Goal: Information Seeking & Learning: Find specific fact

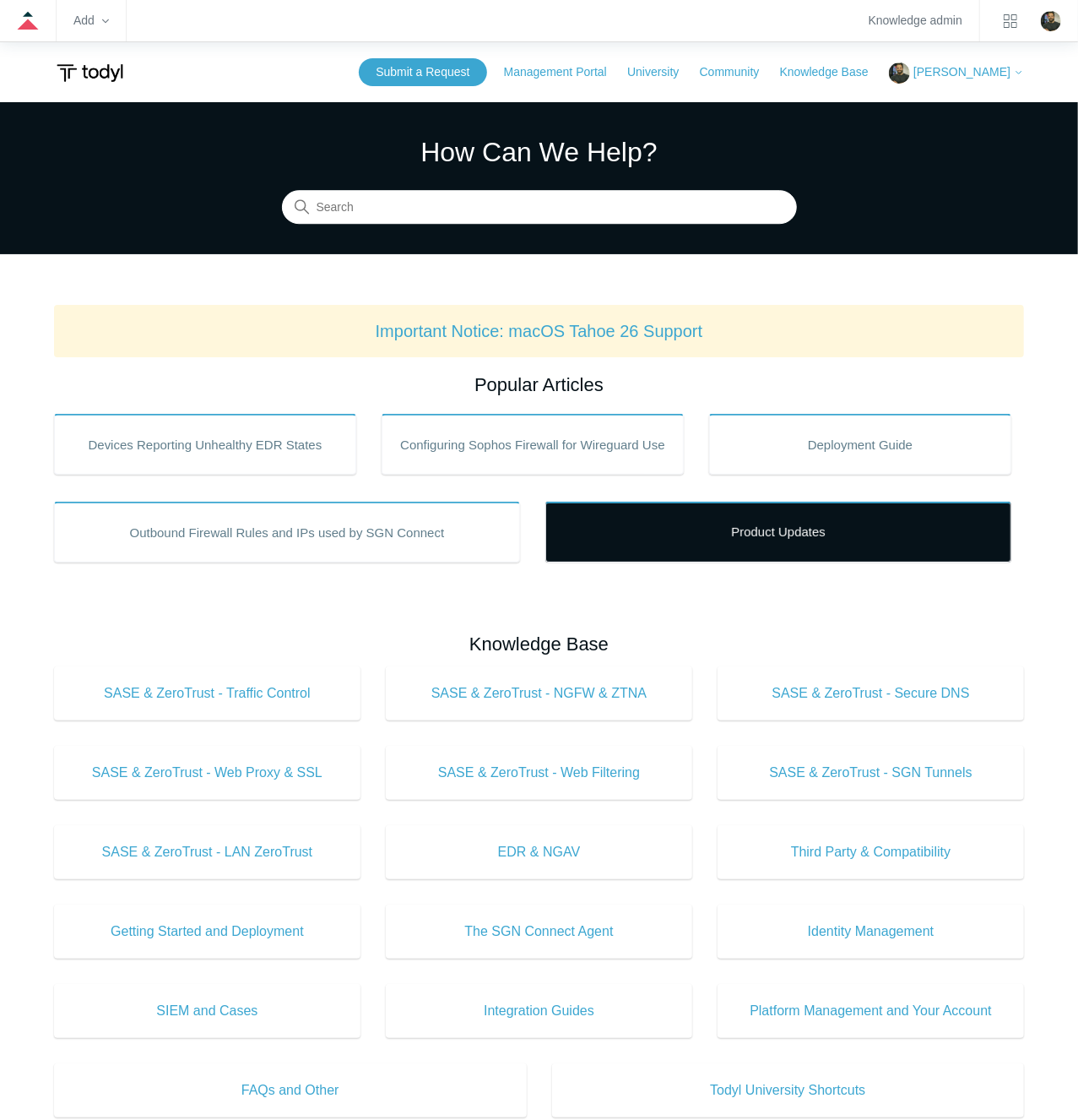
click at [740, 532] on link "Product Updates" at bounding box center [778, 532] width 466 height 61
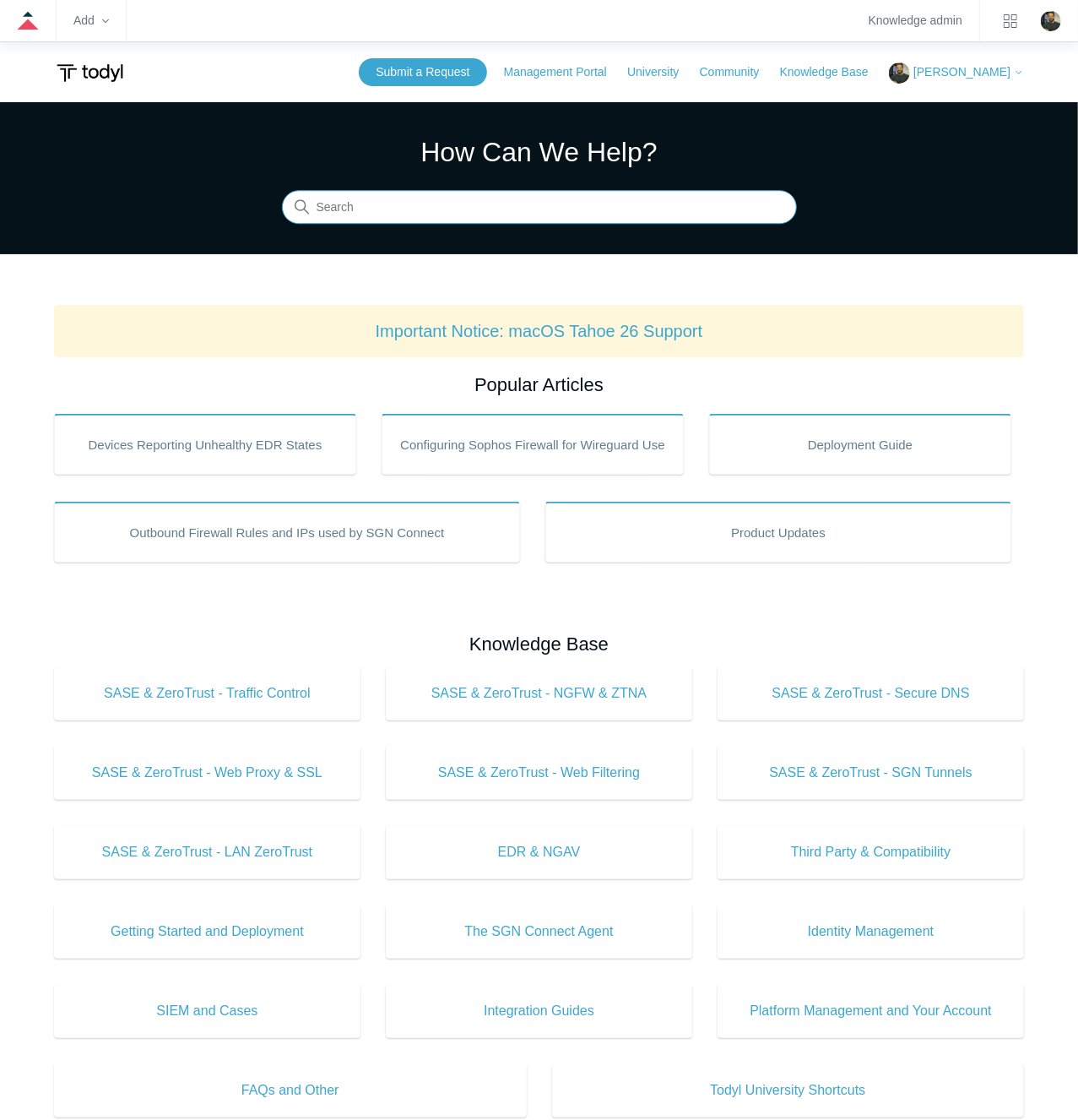
click at [544, 213] on input "Search" at bounding box center [539, 208] width 515 height 34
type input "minimum"
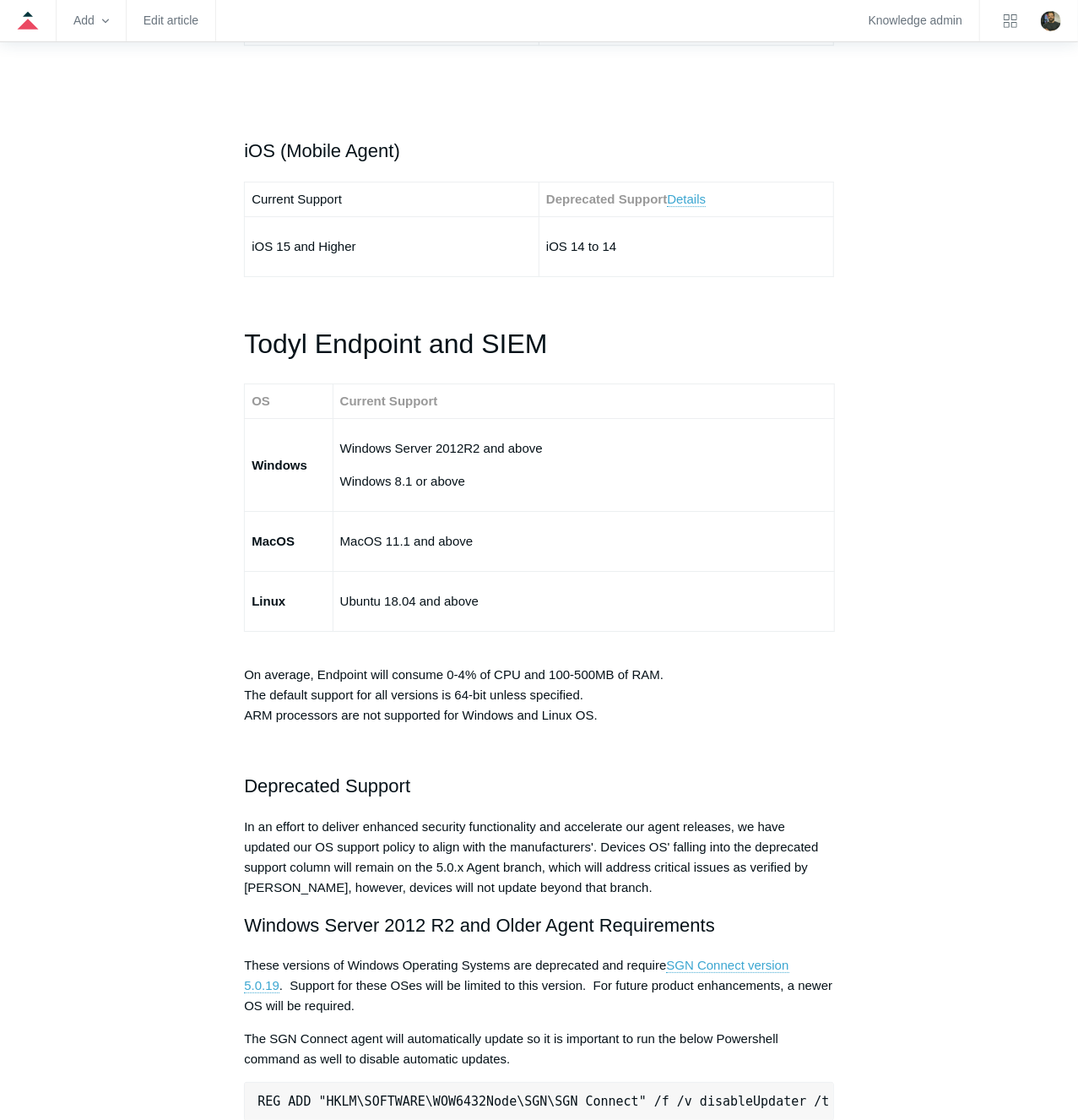
scroll to position [2635, 0]
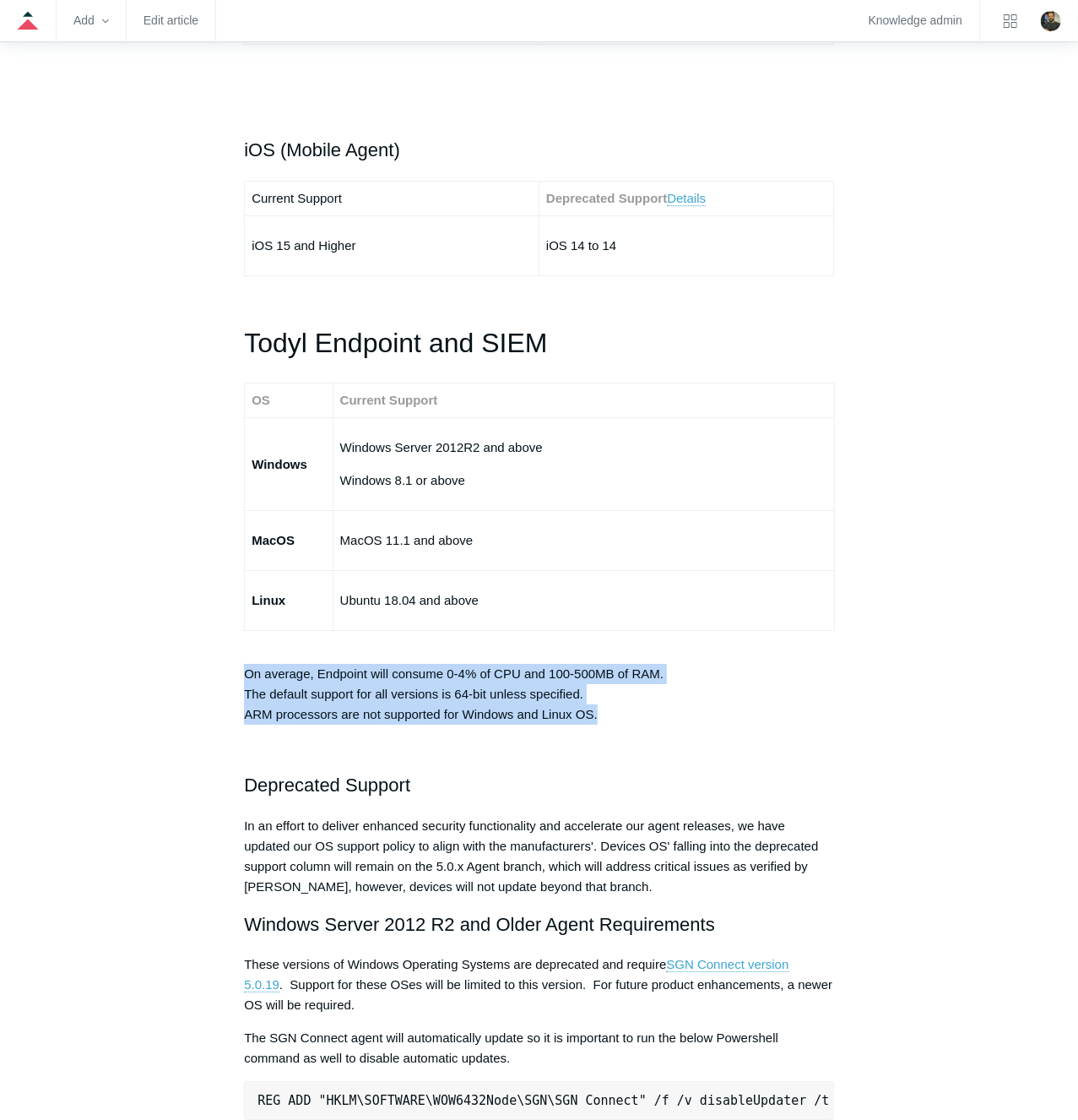
drag, startPoint x: 605, startPoint y: 707, endPoint x: 243, endPoint y: 670, distance: 363.9
click at [243, 670] on article "Minimum Requirements Unfollow Not yet followed by anyone The SGN Connect Agent …" at bounding box center [538, 420] width 641 height 5722
click at [466, 674] on p "On average, Endpoint will consume 0-4% of CPU and 100-500MB of RAM. The default…" at bounding box center [539, 683] width 590 height 81
drag, startPoint x: 610, startPoint y: 681, endPoint x: 239, endPoint y: 666, distance: 371.3
click at [239, 666] on article "Minimum Requirements Unfollow Not yet followed by anyone The SGN Connect Agent …" at bounding box center [538, 420] width 641 height 5722
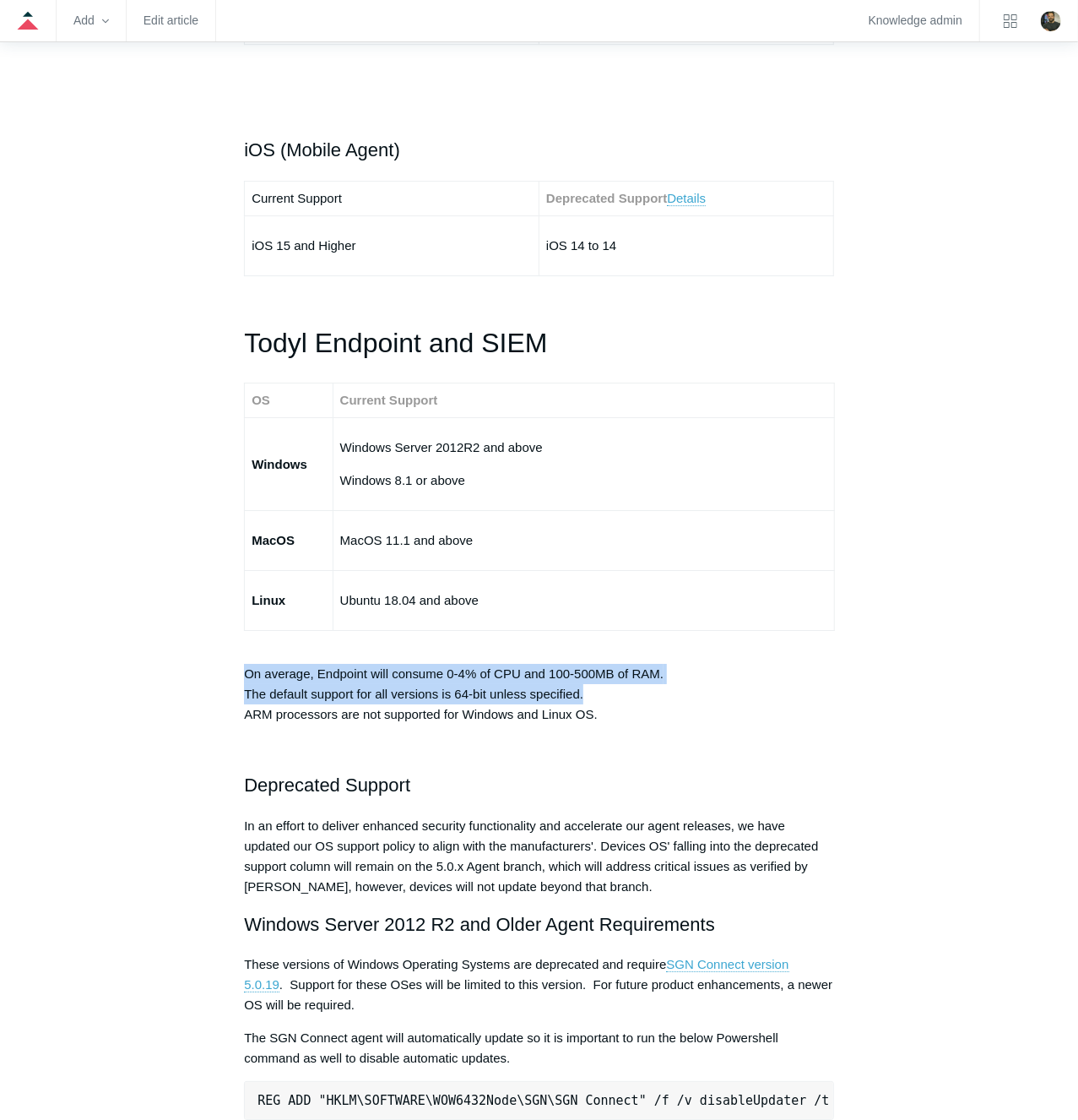
copy p "On average, Endpoint will consume 0-4% of CPU and 100-500MB of RAM. The default…"
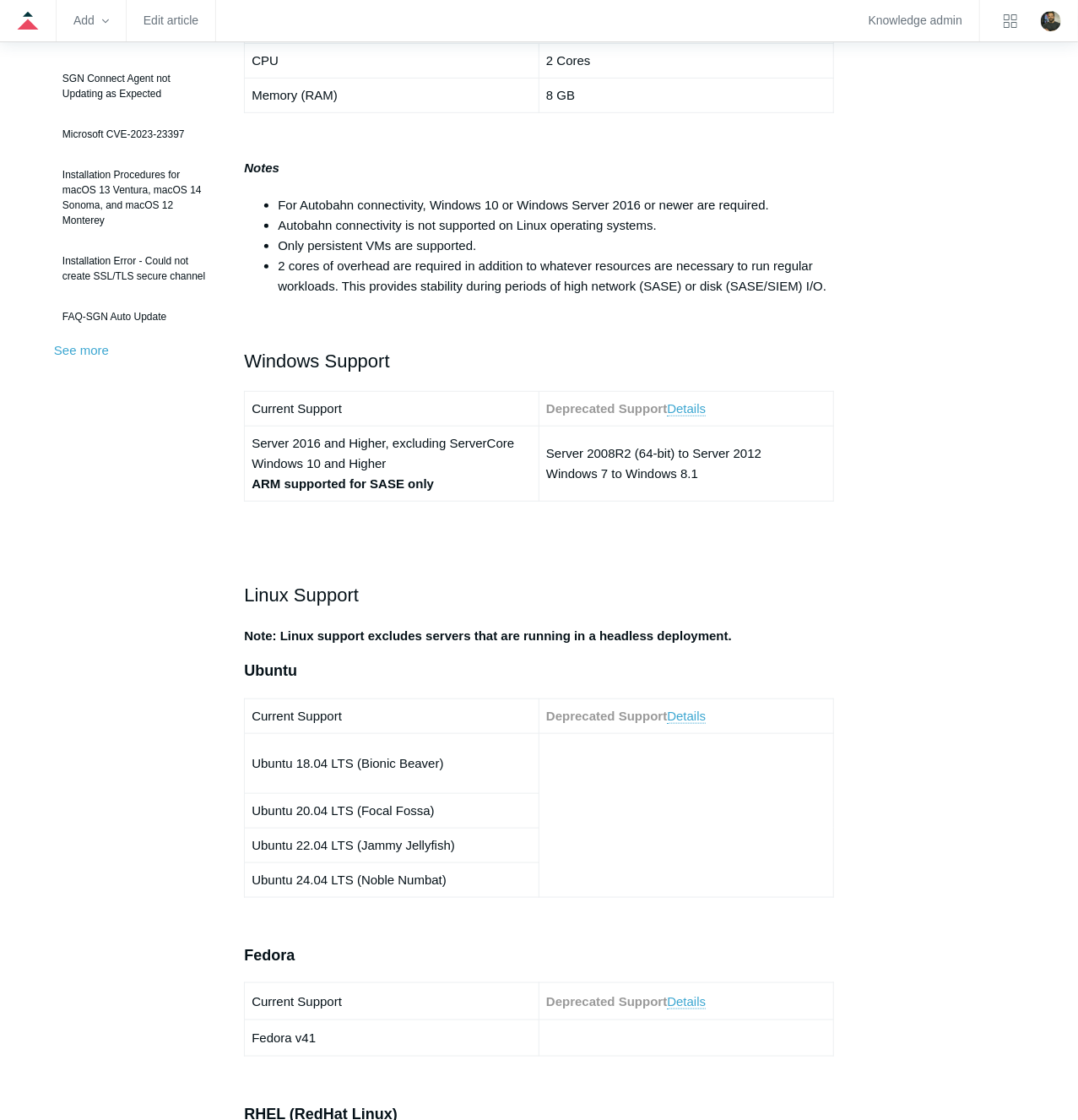
scroll to position [439, 0]
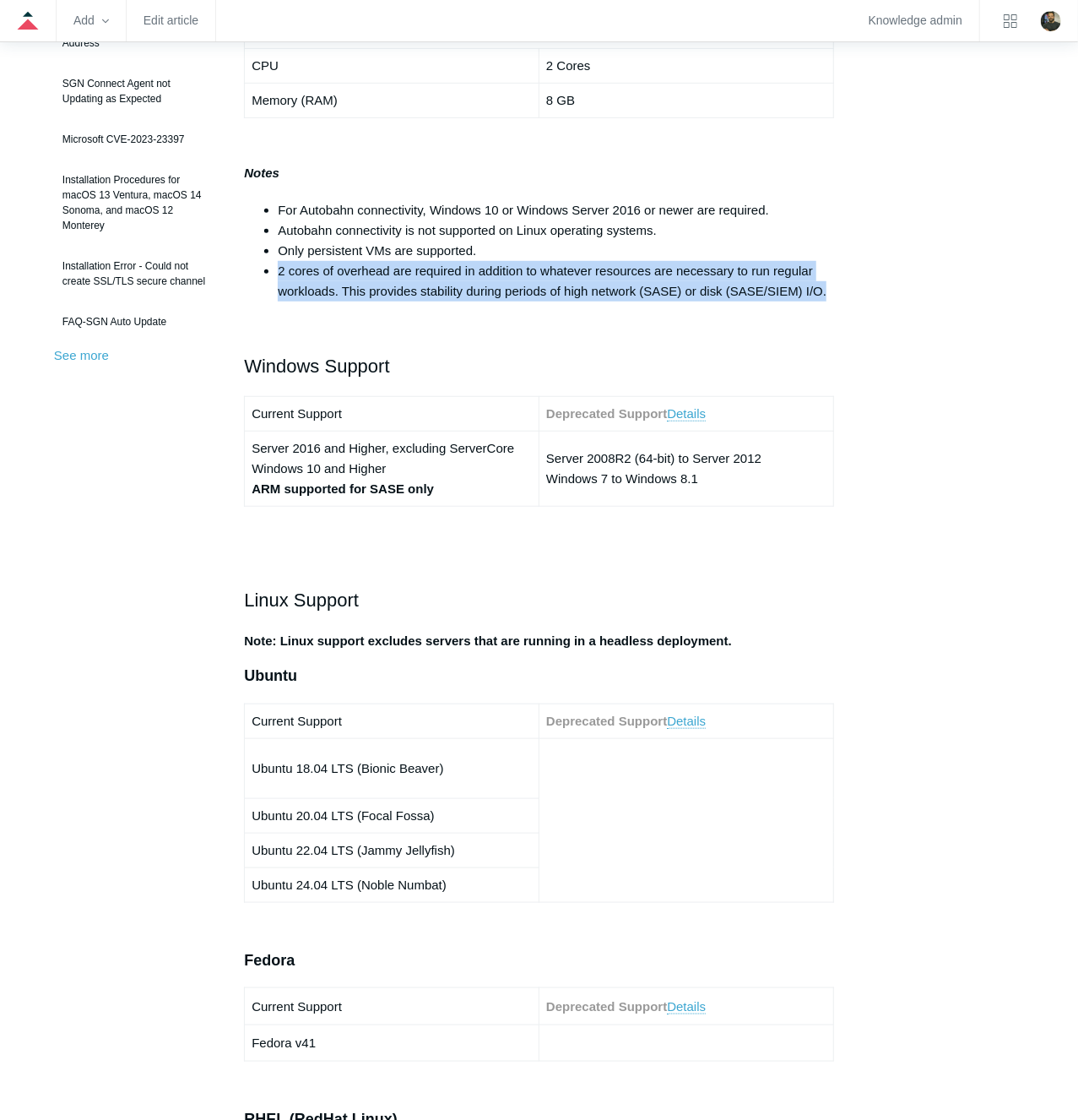
drag, startPoint x: 828, startPoint y: 289, endPoint x: 269, endPoint y: 266, distance: 559.5
click at [278, 266] on li "2 cores of overhead are required in addition to whatever resources are necessar…" at bounding box center [556, 281] width 556 height 41
copy li "2 cores of overhead are required in addition to whatever resources are necessar…"
